Goal: Task Accomplishment & Management: Manage account settings

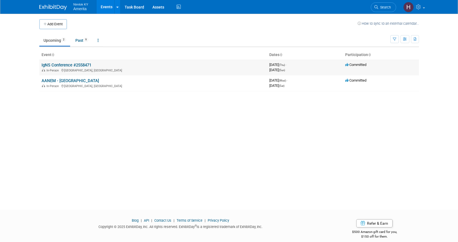
click at [75, 67] on link "IgNS Conference #2558471" at bounding box center [67, 65] width 50 height 5
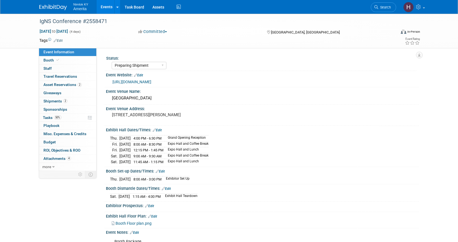
select select "Preparing Shipment"
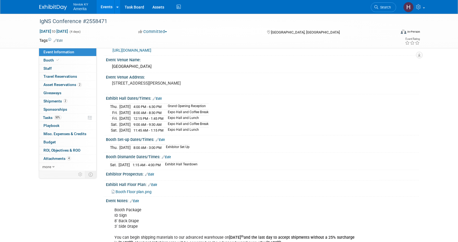
scroll to position [17, 0]
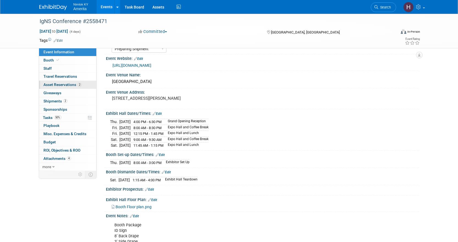
click at [68, 86] on span "Asset Reservations 2" at bounding box center [62, 85] width 38 height 4
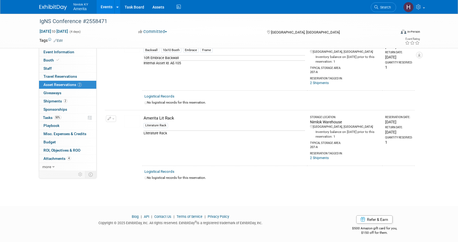
scroll to position [0, 0]
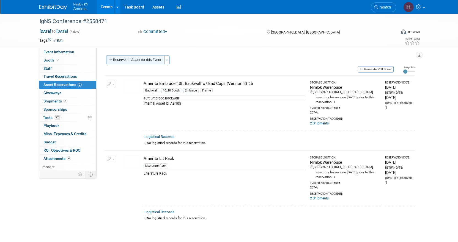
click at [129, 59] on button "Reserve an Asset for this Event" at bounding box center [135, 60] width 58 height 9
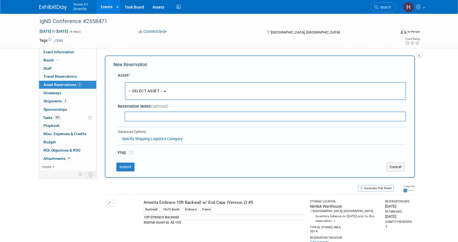
scroll to position [5, 0]
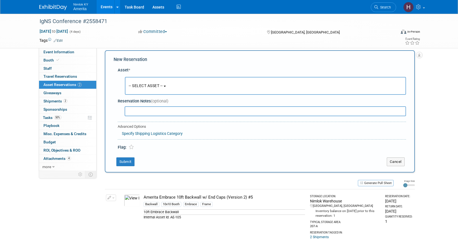
click at [150, 90] on button "-- SELECT ASSET --" at bounding box center [265, 86] width 281 height 18
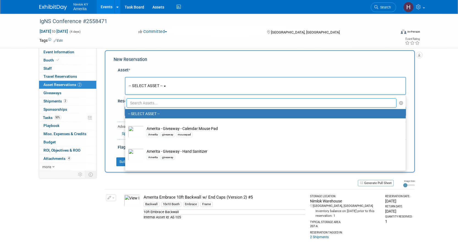
click at [152, 100] on input "text" at bounding box center [262, 102] width 270 height 9
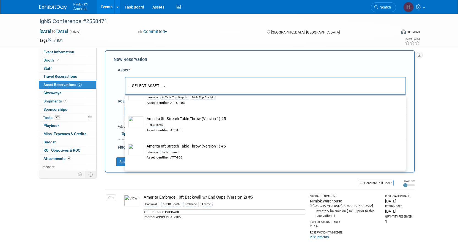
scroll to position [275, 0]
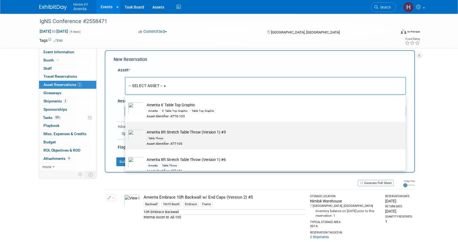
type input "table"
click at [189, 139] on div "Table Throw" at bounding box center [271, 138] width 248 height 6
click at [126, 129] on input "Amerita 8ft Stretch Table Throw (Version 1) #5 Table Throw Asset Identifier: AT…" at bounding box center [124, 127] width 4 height 4
select select "10726795"
select select "9"
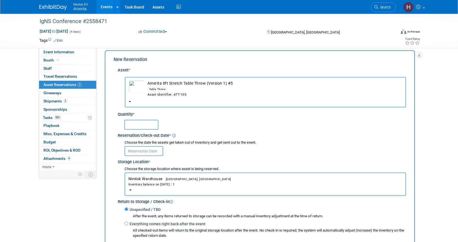
click at [147, 124] on input "text" at bounding box center [141, 125] width 34 height 10
type input "1"
click at [149, 151] on input "text" at bounding box center [144, 151] width 39 height 10
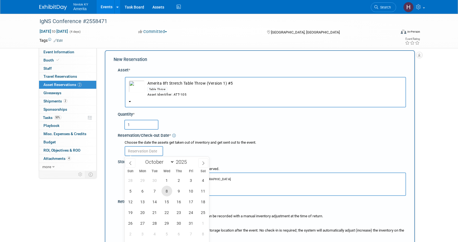
click at [163, 192] on span "8" at bounding box center [166, 191] width 11 height 11
type input "[DATE]"
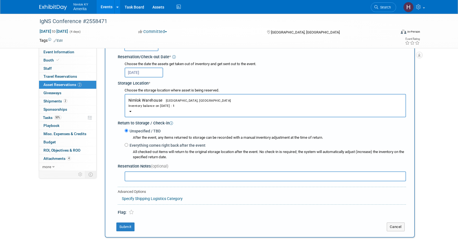
scroll to position [88, 0]
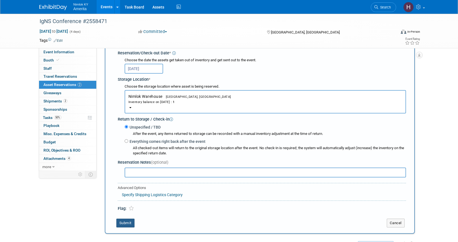
click at [127, 223] on button "Submit" at bounding box center [125, 223] width 18 height 9
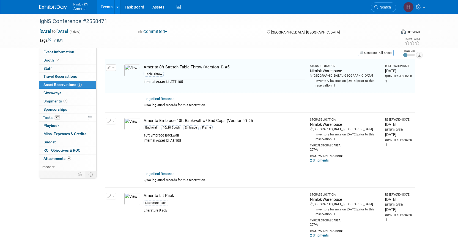
scroll to position [7, 0]
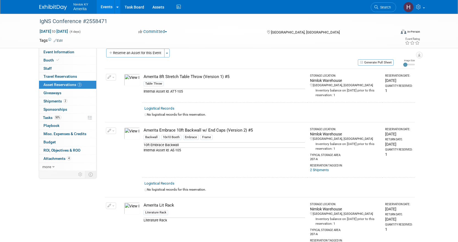
click at [111, 75] on button "button" at bounding box center [111, 77] width 10 height 7
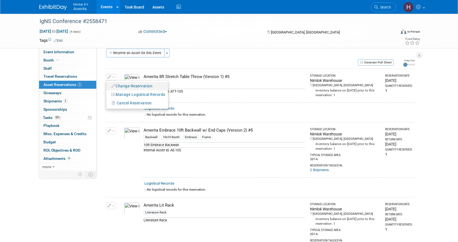
click at [128, 86] on button "Change Reservation" at bounding box center [132, 86] width 46 height 7
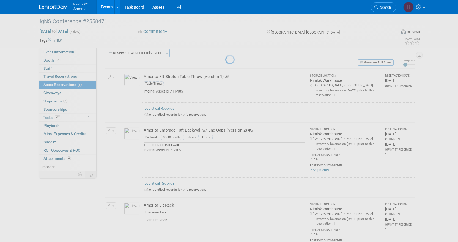
select select "9"
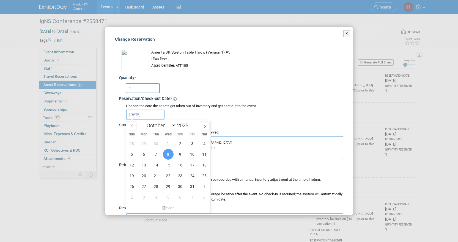
click at [152, 114] on input "[DATE]" at bounding box center [145, 115] width 39 height 10
click at [147, 156] on span "6" at bounding box center [144, 154] width 11 height 11
type input "[DATE]"
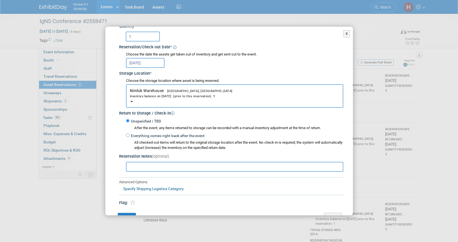
scroll to position [67, 0]
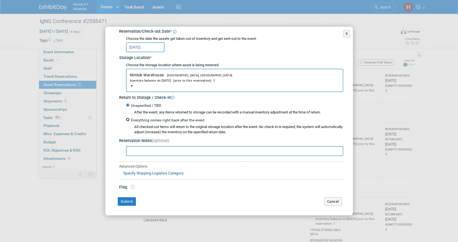
click at [128, 121] on input "Everything comes right back after the event" at bounding box center [128, 120] width 4 height 4
radio input "true"
select select "9"
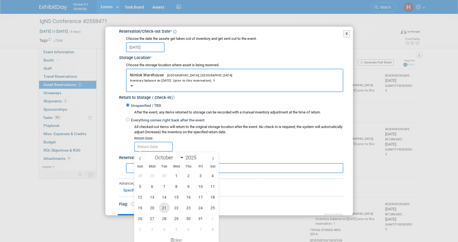
click at [160, 209] on span "21" at bounding box center [164, 208] width 11 height 11
type input "[DATE]"
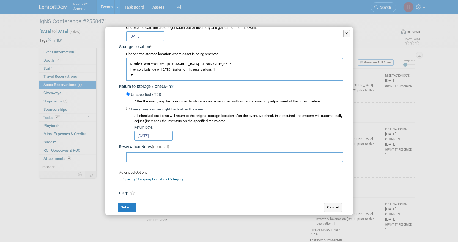
scroll to position [84, 0]
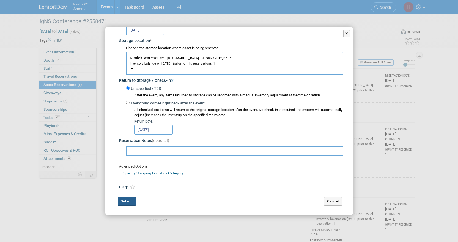
click at [132, 201] on button "Submit" at bounding box center [127, 201] width 18 height 9
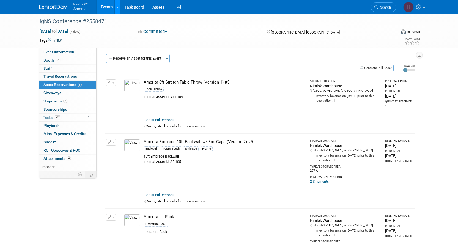
scroll to position [0, 0]
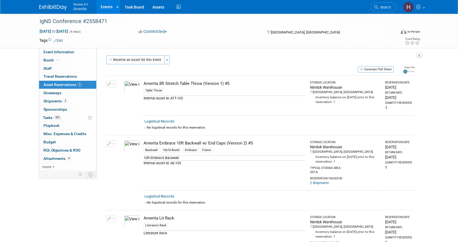
click at [111, 8] on link "Events" at bounding box center [107, 7] width 20 height 14
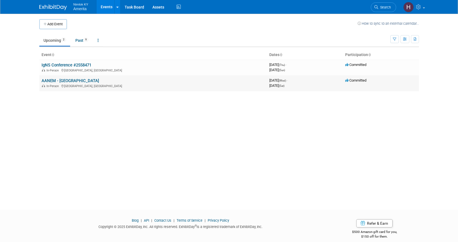
click at [71, 82] on link "AANEM - [GEOGRAPHIC_DATA]" at bounding box center [70, 80] width 57 height 5
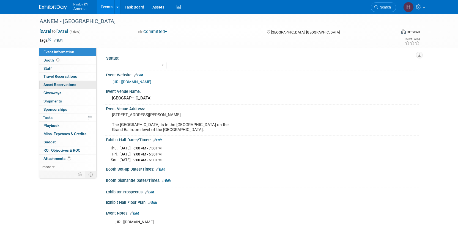
click at [57, 87] on span "Asset Reservations 0" at bounding box center [59, 85] width 33 height 4
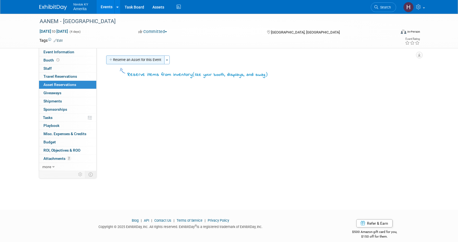
click at [151, 60] on button "Reserve an Asset for this Event" at bounding box center [135, 60] width 58 height 9
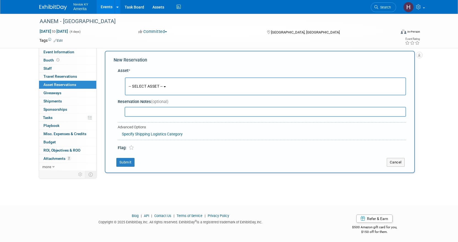
scroll to position [5, 0]
click at [140, 82] on button "-- SELECT ASSET --" at bounding box center [265, 86] width 281 height 18
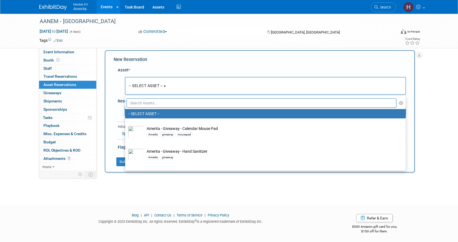
click at [160, 105] on input "text" at bounding box center [262, 102] width 270 height 9
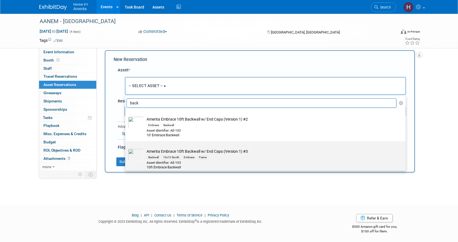
type input "back"
click at [221, 163] on div "Asset Identifier: AE-103" at bounding box center [271, 163] width 248 height 5
click at [126, 148] on input "Amerita Embrace 10ft Backwall w/ End Caps (Version 1) #3 Backwall 10x10 Booth E…" at bounding box center [124, 146] width 4 height 4
select select "10726820"
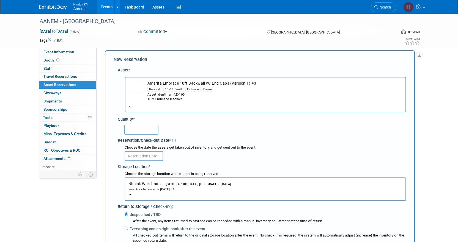
click at [144, 131] on input "text" at bounding box center [141, 130] width 34 height 10
type input "1"
click at [144, 154] on input "text" at bounding box center [144, 156] width 39 height 10
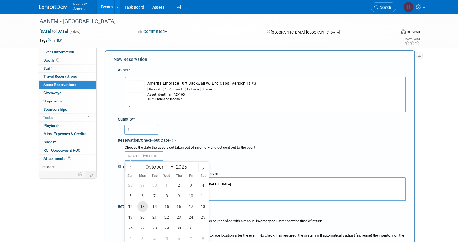
click at [144, 210] on span "13" at bounding box center [142, 206] width 11 height 11
type input "Oct 13, 2025"
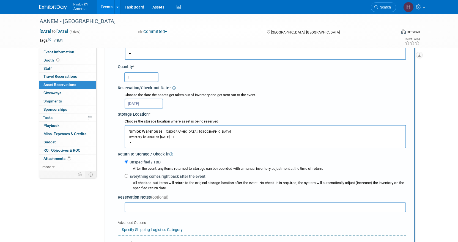
scroll to position [143, 0]
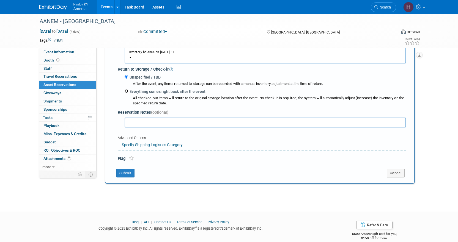
click at [126, 92] on input "Everything comes right back after the event" at bounding box center [127, 91] width 4 height 4
radio input "true"
select select "9"
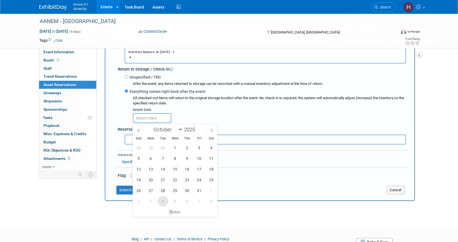
click at [160, 200] on span "4" at bounding box center [163, 201] width 11 height 11
type input "Nov 4, 2025"
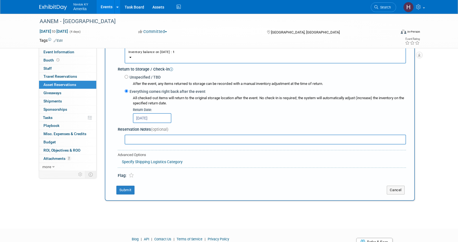
select select "10"
click at [139, 117] on input "Nov 4, 2025" at bounding box center [152, 118] width 39 height 10
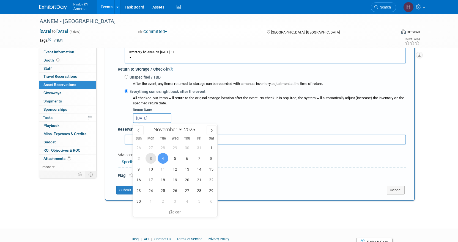
click at [154, 162] on span "3" at bounding box center [150, 158] width 11 height 11
type input "Nov 3, 2025"
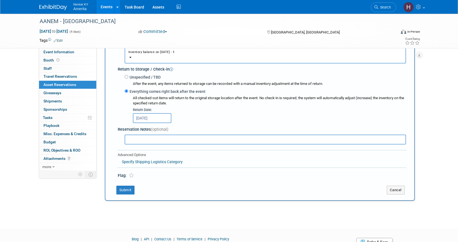
click at [156, 120] on input "Nov 3, 2025" at bounding box center [152, 118] width 39 height 10
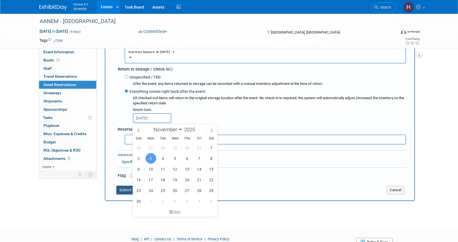
click at [127, 190] on button "Submit" at bounding box center [125, 190] width 18 height 9
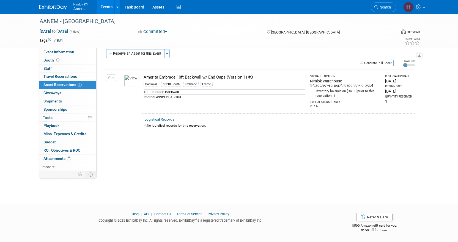
scroll to position [0, 0]
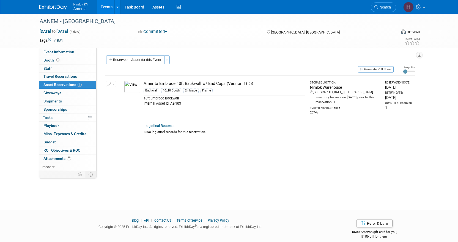
click at [130, 87] on img at bounding box center [132, 87] width 16 height 12
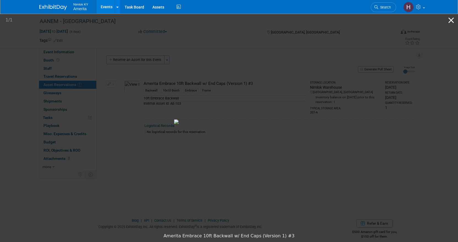
click at [452, 21] on button "Close gallery" at bounding box center [451, 20] width 14 height 13
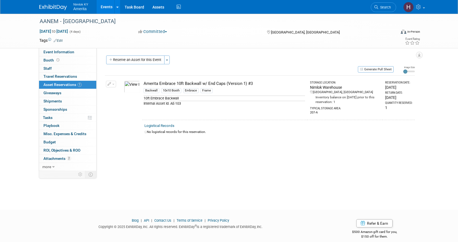
click at [277, 184] on div "AANEM - San Francisco Oct 29, 2025 to Nov 1, 2025 (4 days) Oct 29, 2025 to Nov …" at bounding box center [229, 107] width 458 height 186
click at [51, 10] on div "Nimlok KY Amerita Events Add Event Bulk Upload Events Shareable Event Boards Re…" at bounding box center [229, 7] width 380 height 14
click at [426, 7] on link at bounding box center [413, 7] width 27 height 14
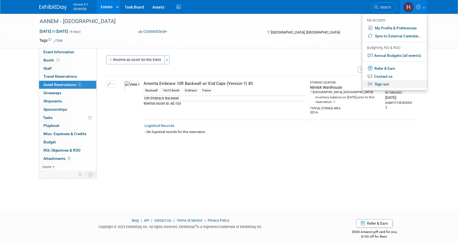
click at [390, 84] on link "Sign out" at bounding box center [394, 84] width 65 height 8
